Goal: Share content: Share content

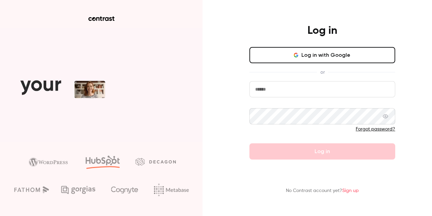
click at [304, 57] on button "Log in with Google" at bounding box center [323, 55] width 146 height 16
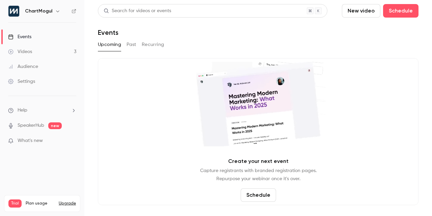
click at [46, 50] on link "Videos 3" at bounding box center [42, 51] width 84 height 15
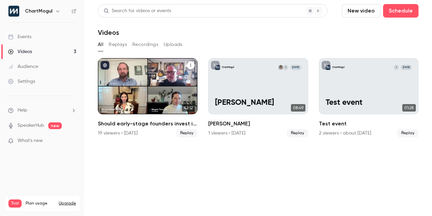
click at [168, 99] on div "Should early-stage founders invest in brand?" at bounding box center [148, 86] width 100 height 56
click at [168, 99] on main "Search for videos or events New video Schedule Videos All Replays Recordings Up…" at bounding box center [258, 108] width 348 height 216
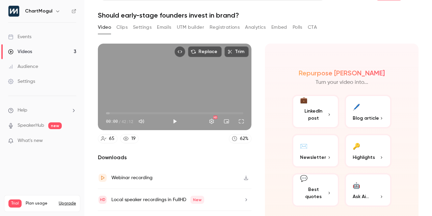
scroll to position [34, 0]
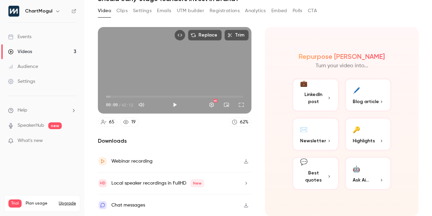
click at [341, 175] on div "💼 LinkedIn post 🖊️ Blog article ✉️ Newsletter 🔑 Highlights 💬 Best quotes 🤖 Ask …" at bounding box center [342, 134] width 100 height 112
click at [323, 175] on button "💬 Best quotes" at bounding box center [315, 173] width 47 height 34
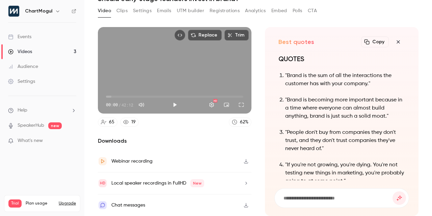
scroll to position [0, 0]
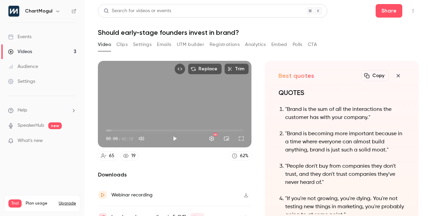
click at [121, 44] on button "Clips" at bounding box center [122, 44] width 11 height 11
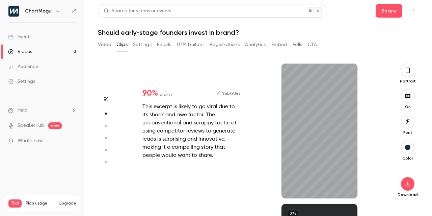
scroll to position [140, 0]
click at [410, 182] on icon "button" at bounding box center [408, 183] width 8 height 5
type input "*"
type input "***"
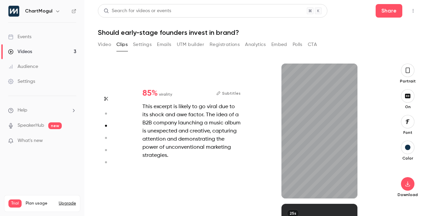
click at [108, 44] on button "Video" at bounding box center [104, 44] width 13 height 11
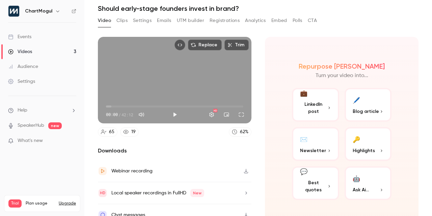
scroll to position [23, 0]
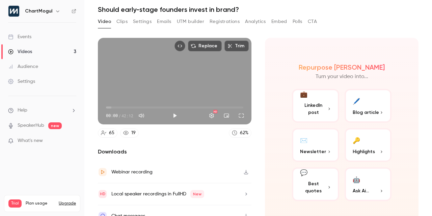
click at [253, 22] on button "Analytics" at bounding box center [255, 21] width 21 height 11
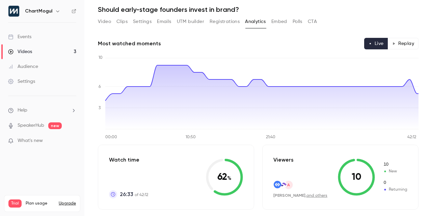
click at [222, 22] on button "Registrations" at bounding box center [225, 21] width 30 height 11
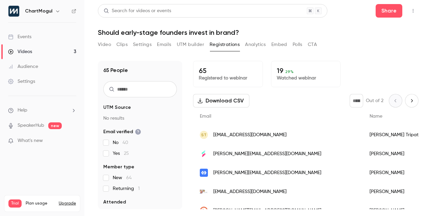
click at [194, 46] on button "UTM builder" at bounding box center [190, 44] width 27 height 11
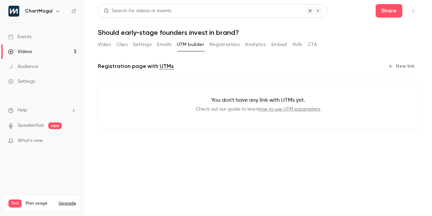
click at [163, 44] on button "Emails" at bounding box center [164, 44] width 14 height 11
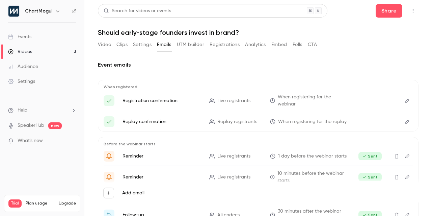
click at [144, 44] on button "Settings" at bounding box center [142, 44] width 19 height 11
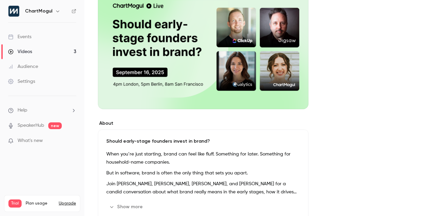
scroll to position [102, 0]
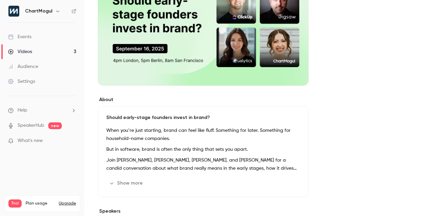
click at [30, 37] on div "Events" at bounding box center [19, 36] width 23 height 7
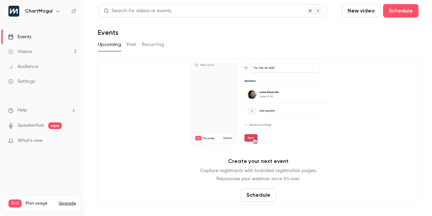
click at [29, 47] on link "Videos 3" at bounding box center [42, 51] width 84 height 15
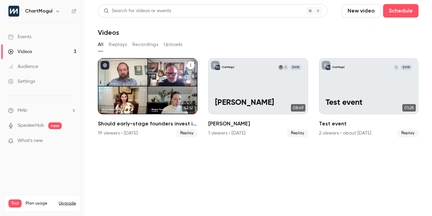
click at [190, 133] on span "Replay" at bounding box center [186, 133] width 21 height 8
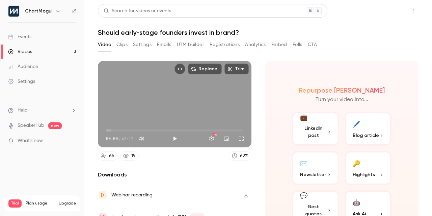
click at [396, 9] on button "Share" at bounding box center [389, 11] width 27 height 14
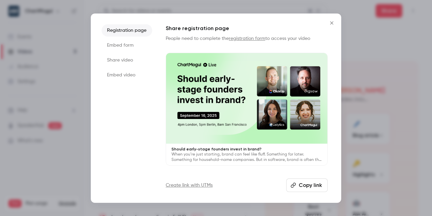
click at [311, 187] on button "Copy link" at bounding box center [307, 185] width 42 height 14
